Goal: Find specific page/section: Find specific page/section

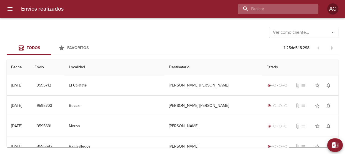
click at [290, 8] on input "buscar" at bounding box center [273, 9] width 71 height 10
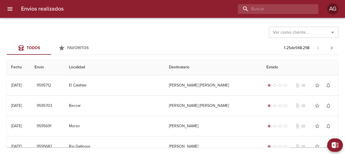
paste input "00091922"
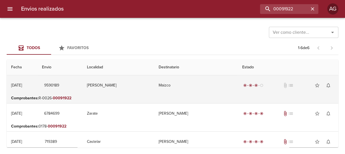
click at [185, 90] on td "Maizco" at bounding box center [196, 85] width 84 height 20
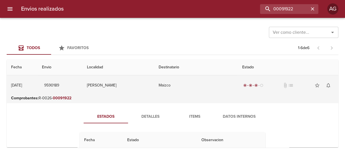
click at [140, 88] on td "[PERSON_NAME]" at bounding box center [119, 85] width 72 height 20
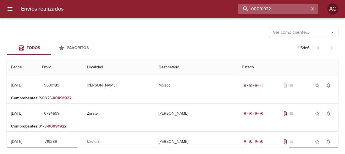
click at [283, 9] on input "00091922" at bounding box center [273, 9] width 71 height 10
click at [261, 8] on input "9590189" at bounding box center [273, 9] width 71 height 10
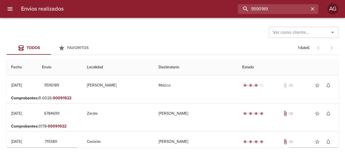
type input "9590189"
